Goal: Task Accomplishment & Management: Use online tool/utility

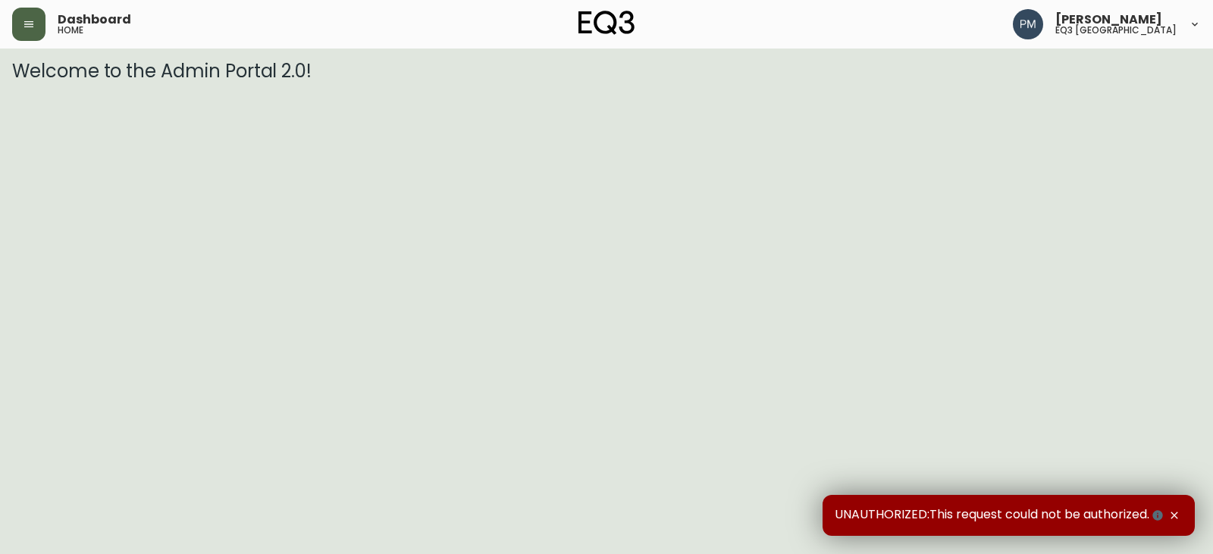
click at [29, 28] on icon "button" at bounding box center [29, 24] width 12 height 12
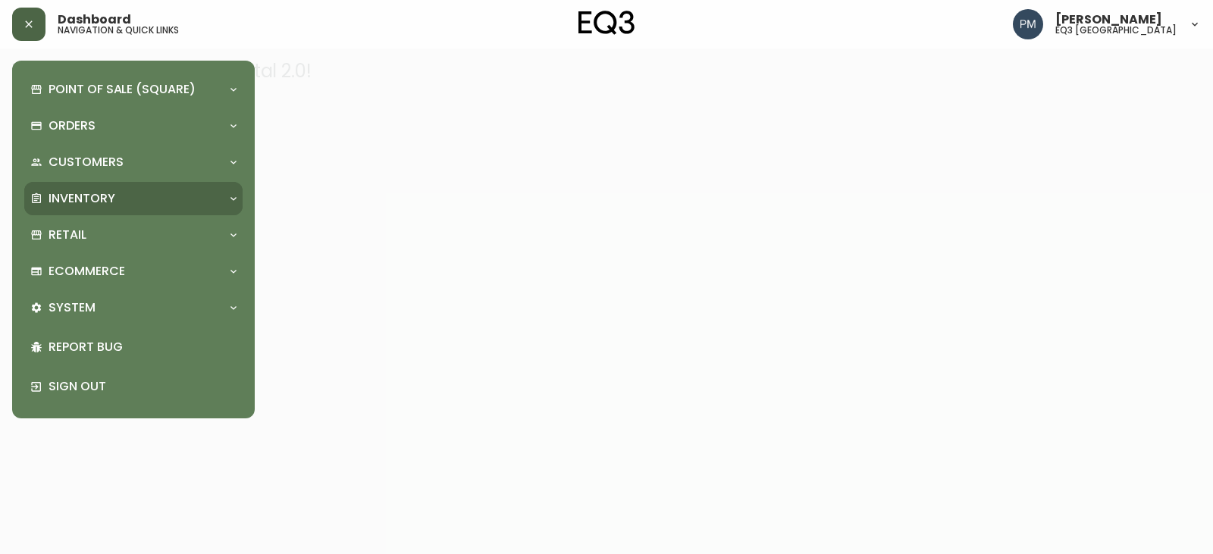
click at [158, 204] on div "Inventory" at bounding box center [125, 198] width 191 height 17
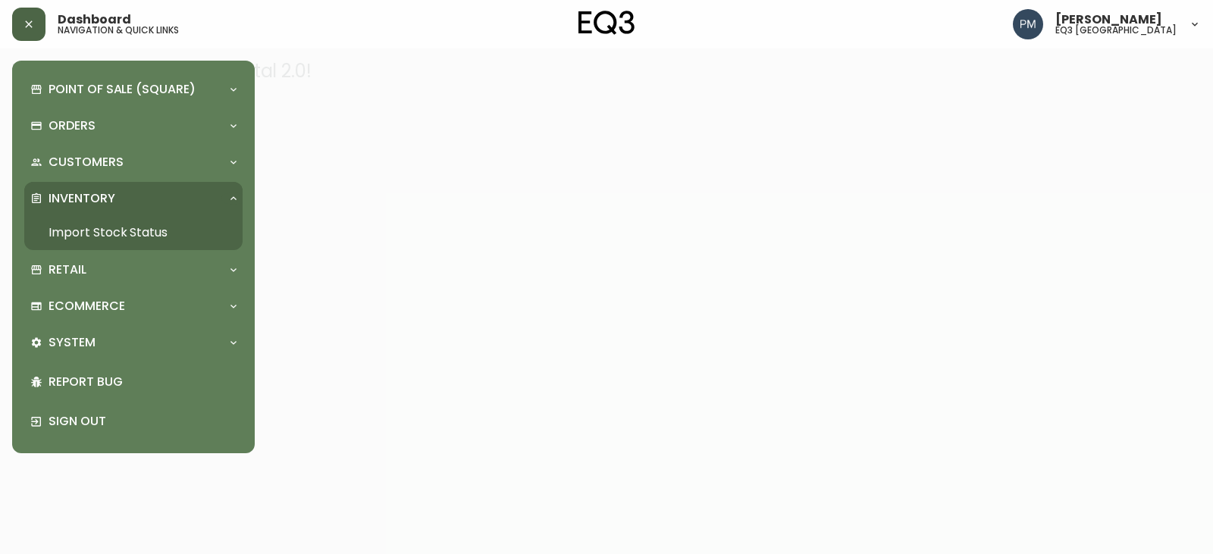
click at [120, 233] on link "Import Stock Status" at bounding box center [133, 232] width 218 height 35
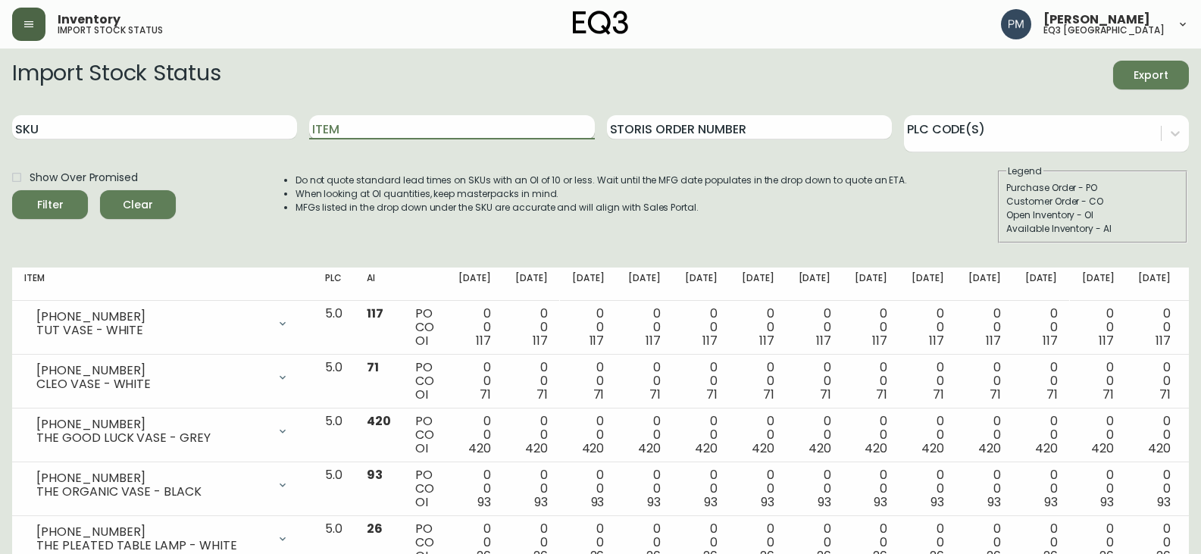
click at [349, 124] on input "Item" at bounding box center [451, 127] width 285 height 24
click at [12, 190] on button "Filter" at bounding box center [50, 204] width 76 height 29
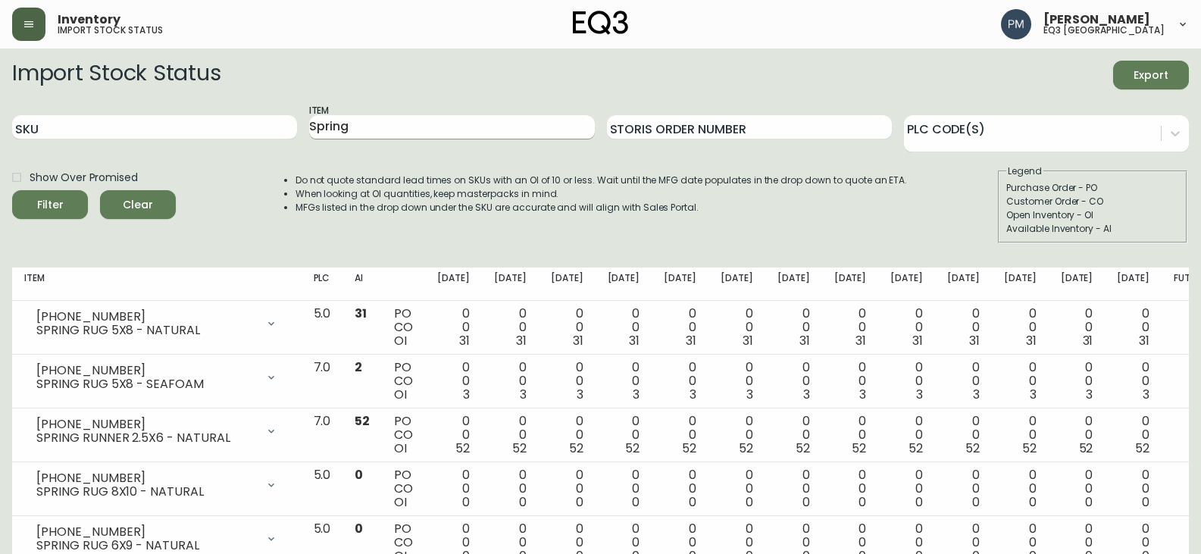
click at [368, 132] on input "Spring" at bounding box center [451, 127] width 285 height 24
type input "t"
click at [12, 190] on button "Filter" at bounding box center [50, 204] width 76 height 29
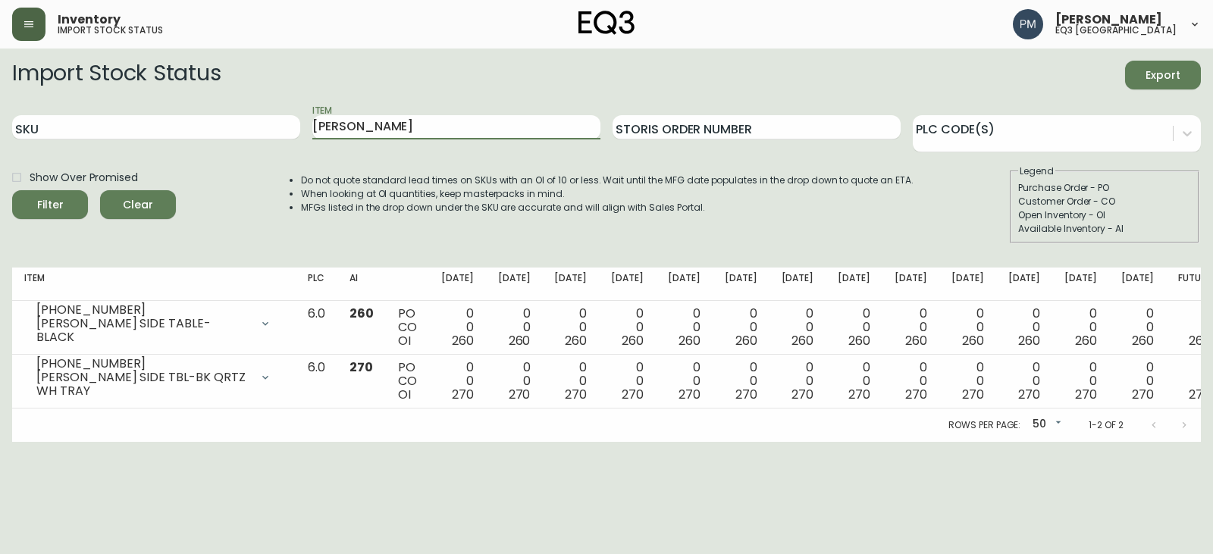
click at [634, 202] on li "MFGs listed in the drop down under the SKU are accurate and will align with Sal…" at bounding box center [607, 208] width 612 height 14
click at [487, 442] on html "Inventory import stock status [PERSON_NAME] eq3 [GEOGRAPHIC_DATA] Import Stock …" at bounding box center [606, 221] width 1213 height 442
click at [524, 177] on li "Do not quote standard lead times on SKUs with an OI of 10 or less. Wait until t…" at bounding box center [607, 181] width 612 height 14
click at [355, 126] on input "[PERSON_NAME]" at bounding box center [456, 127] width 288 height 24
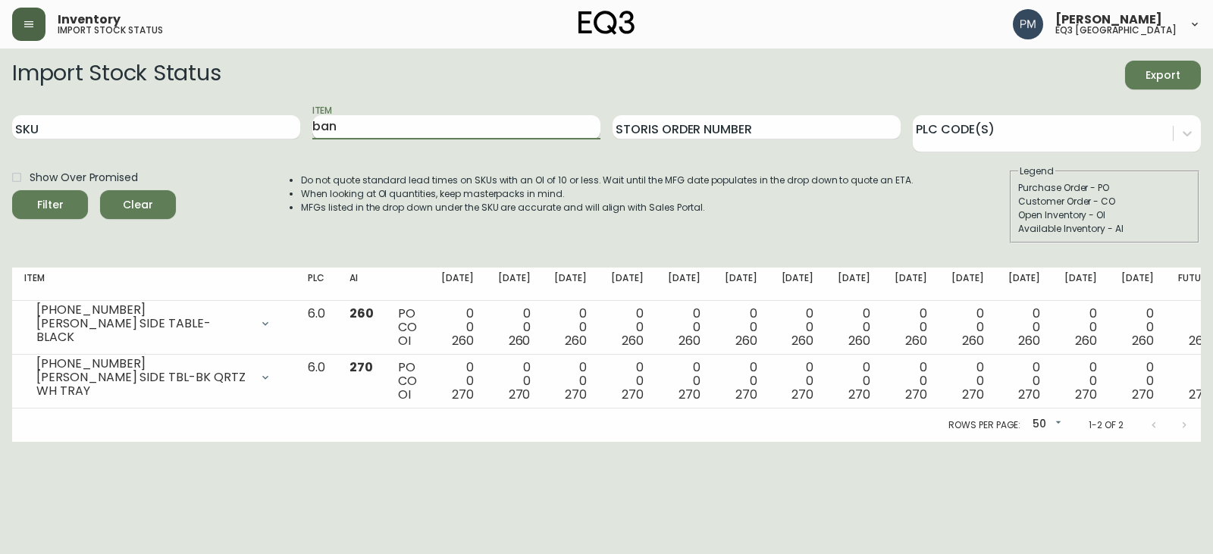
type input "ban"
click at [12, 190] on button "Filter" at bounding box center [50, 204] width 76 height 29
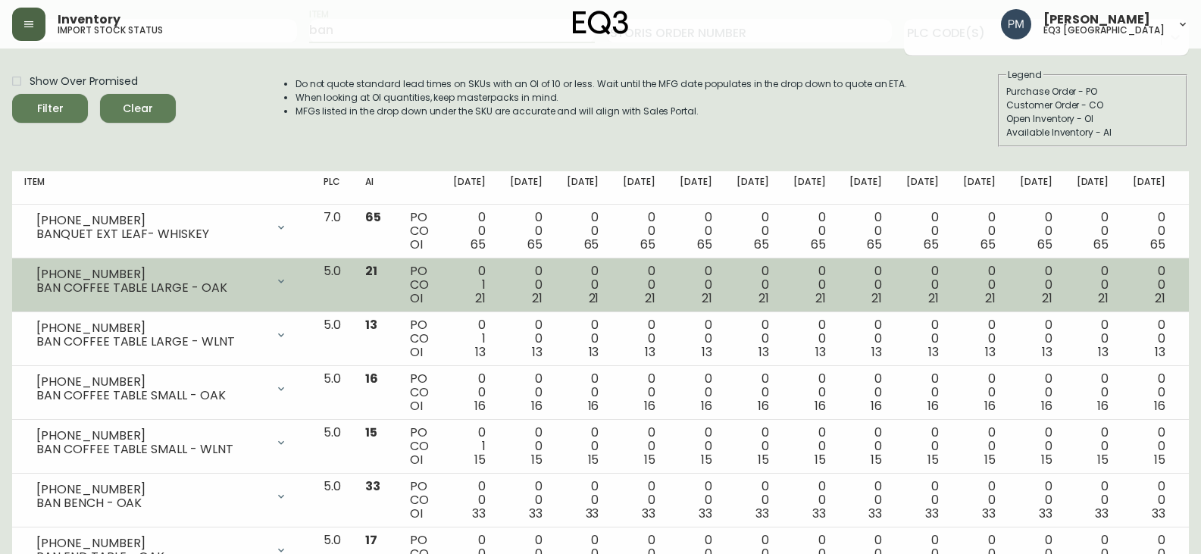
scroll to position [89, 0]
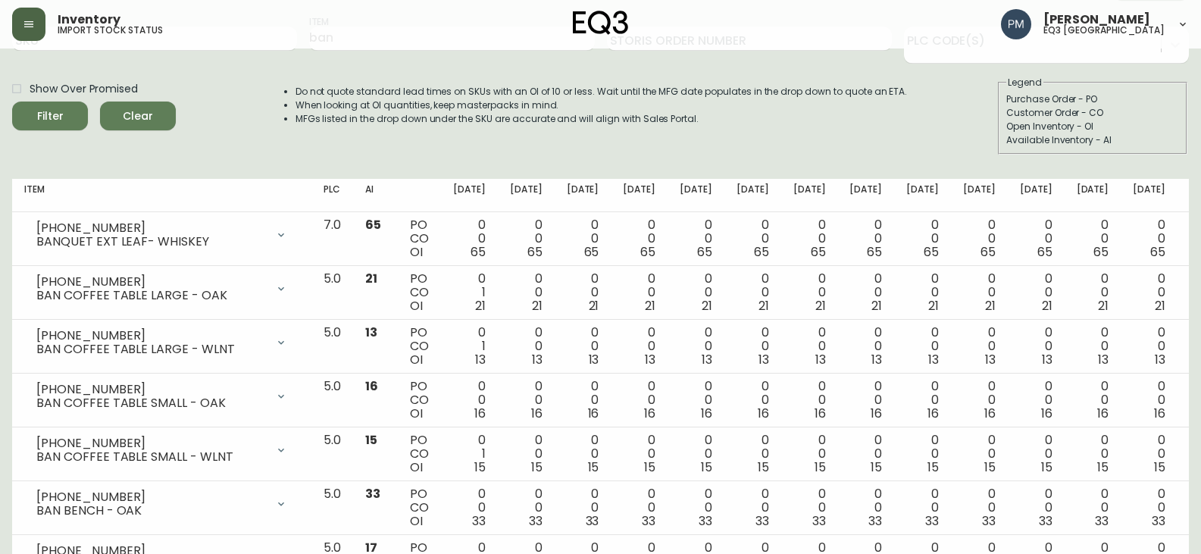
click at [464, 148] on div "Do not quote standard lead times on SKUs with an OI of 10 or less. Wait until t…" at bounding box center [586, 115] width 643 height 79
click at [366, 136] on div "Do not quote standard lead times on SKUs with an OI of 10 or less. Wait until t…" at bounding box center [586, 115] width 643 height 79
